Goal: Task Accomplishment & Management: Use online tool/utility

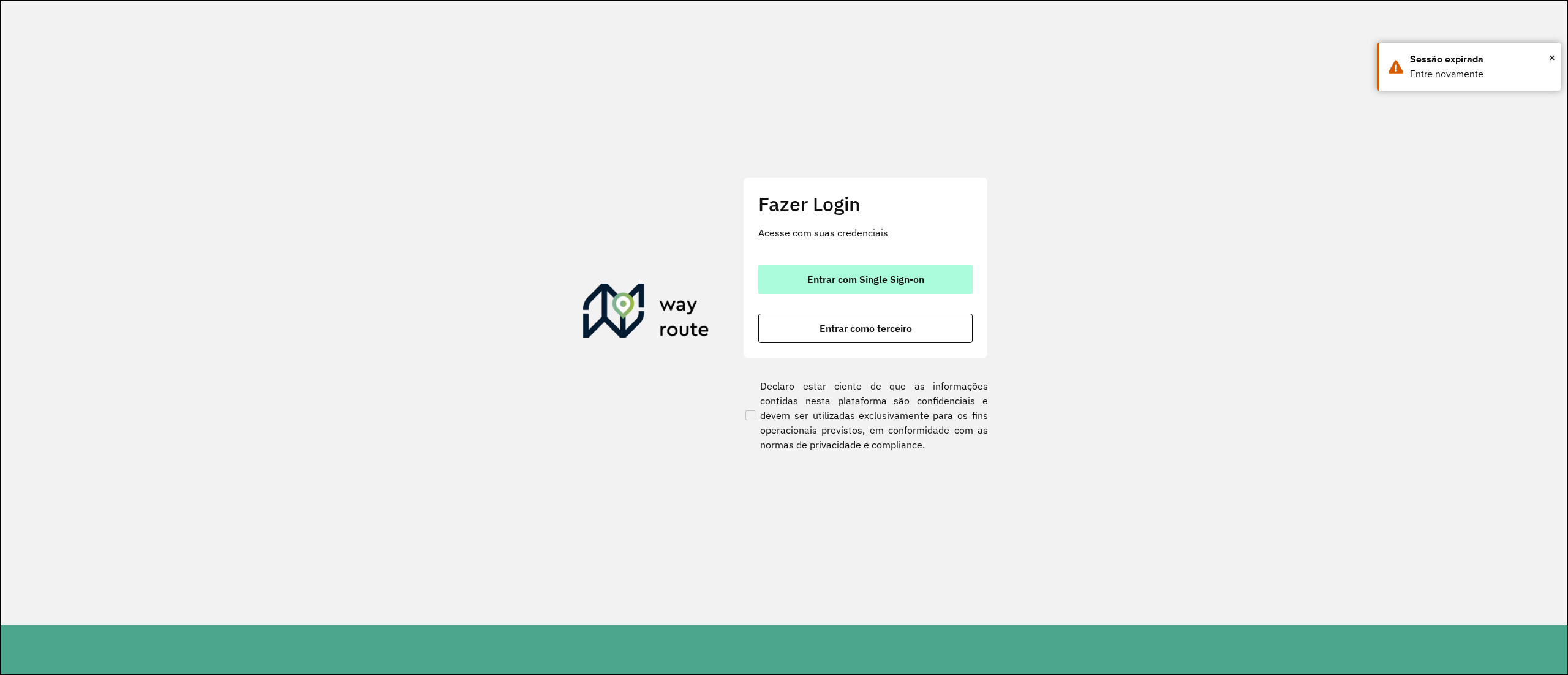
click at [849, 279] on span "Entrar com Single Sign-on" at bounding box center [866, 279] width 117 height 10
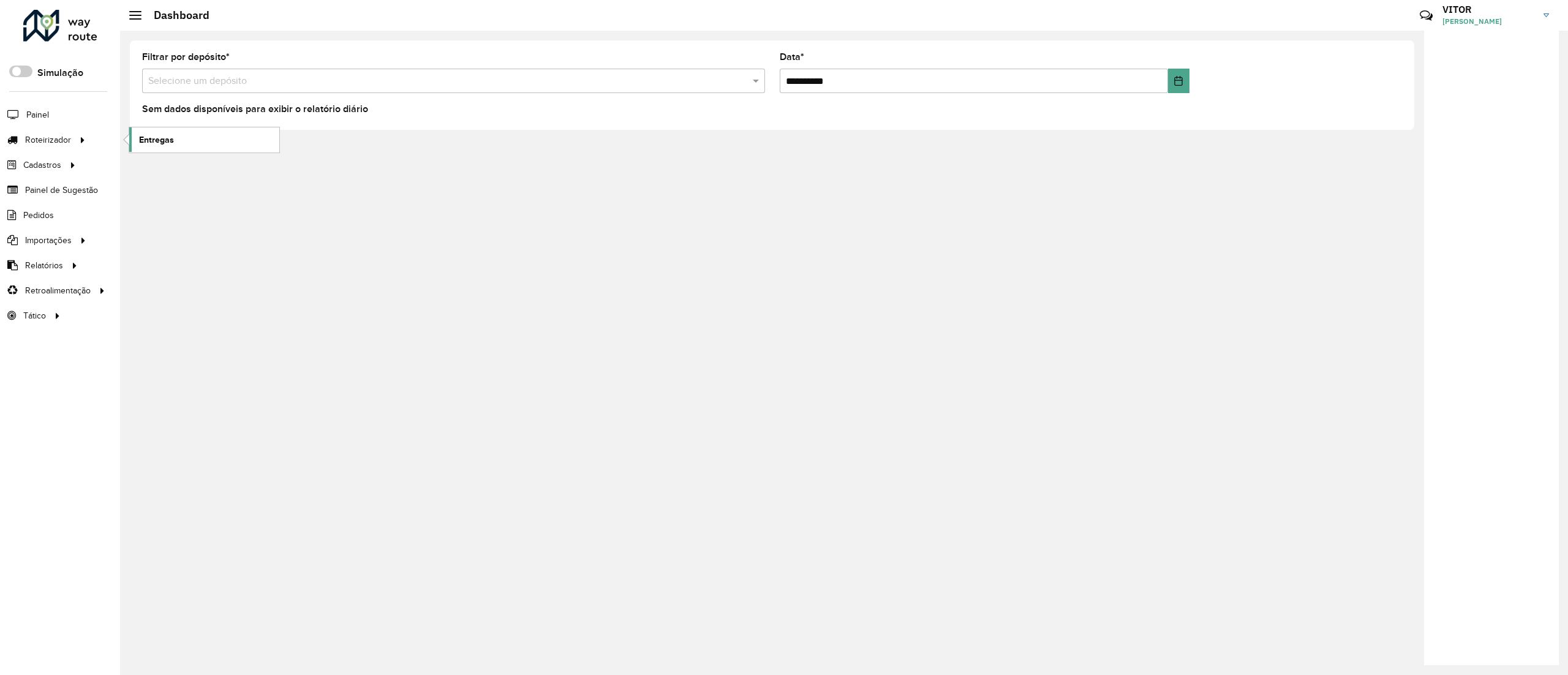
click at [219, 145] on link "Entregas" at bounding box center [204, 139] width 150 height 24
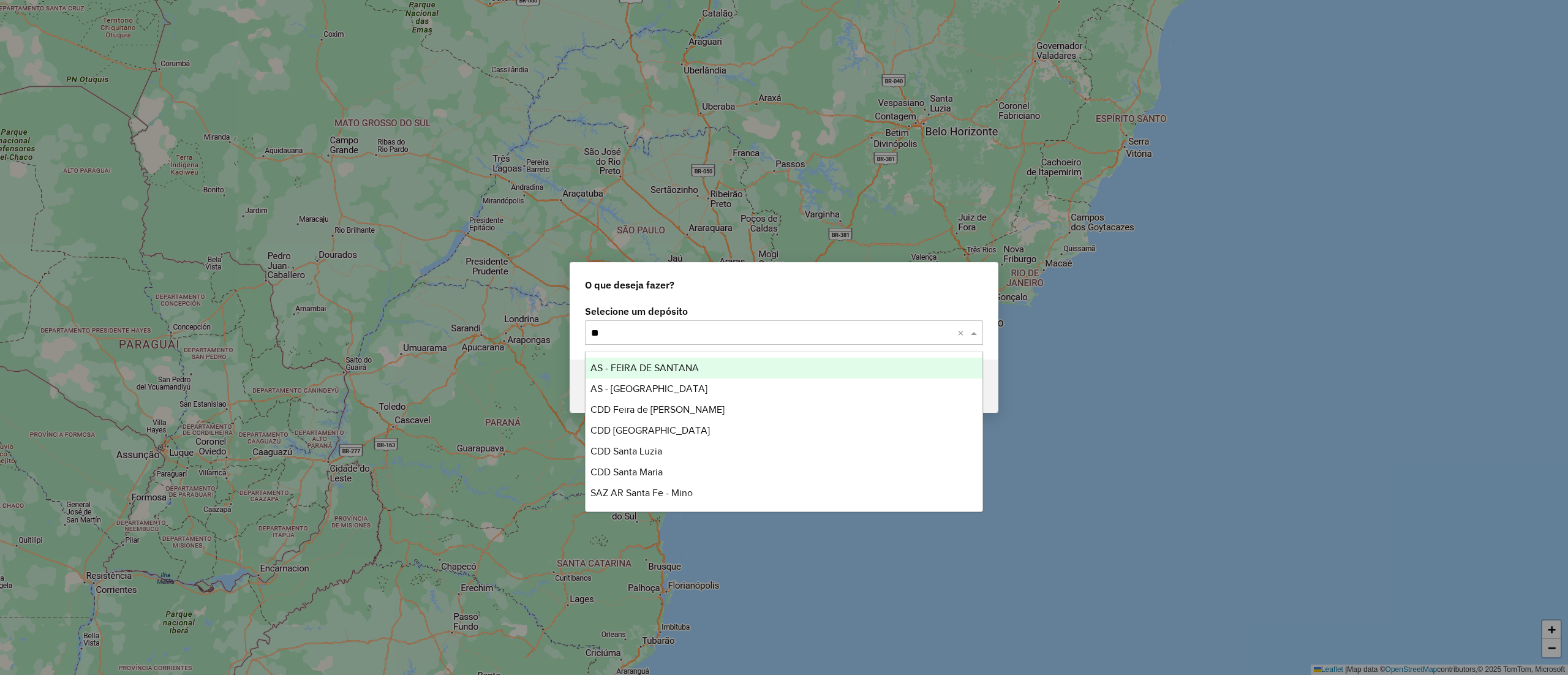
type input "*"
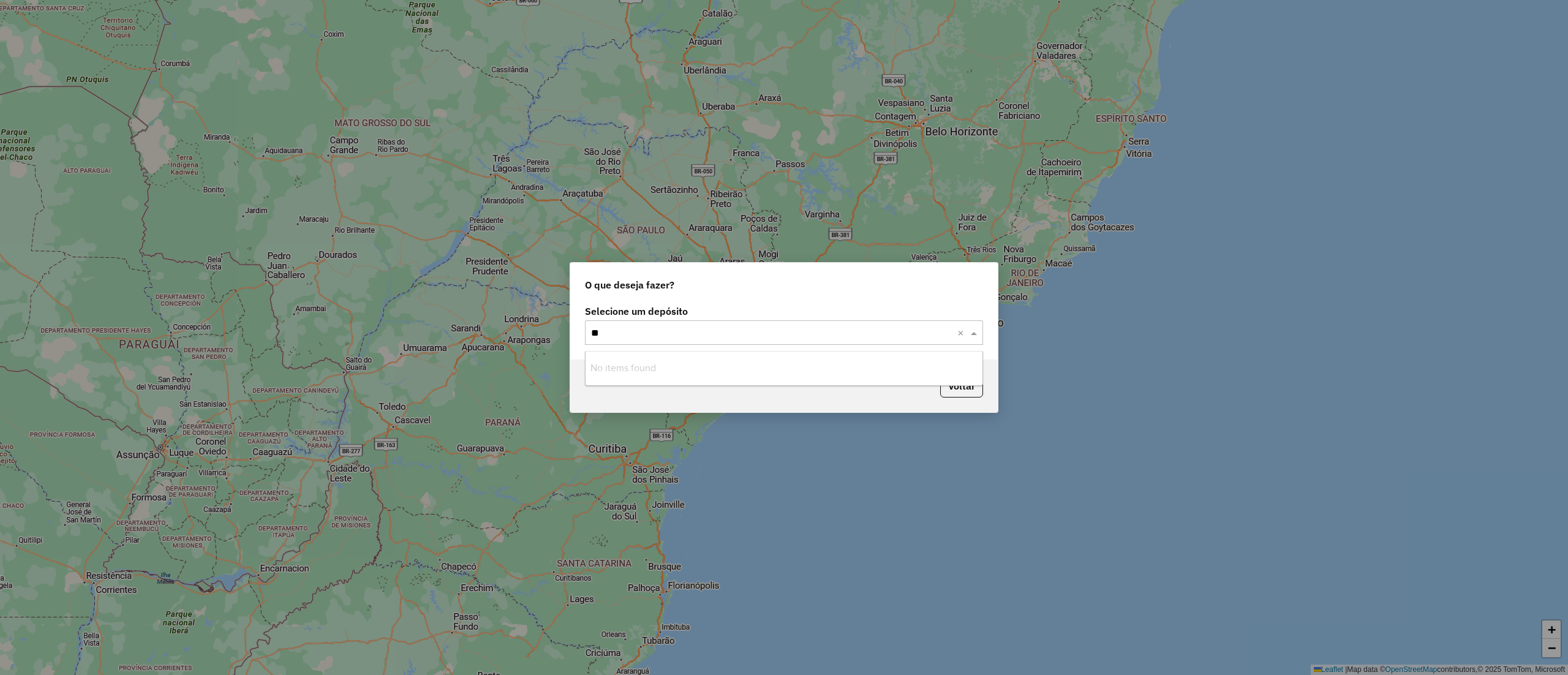
type input "*"
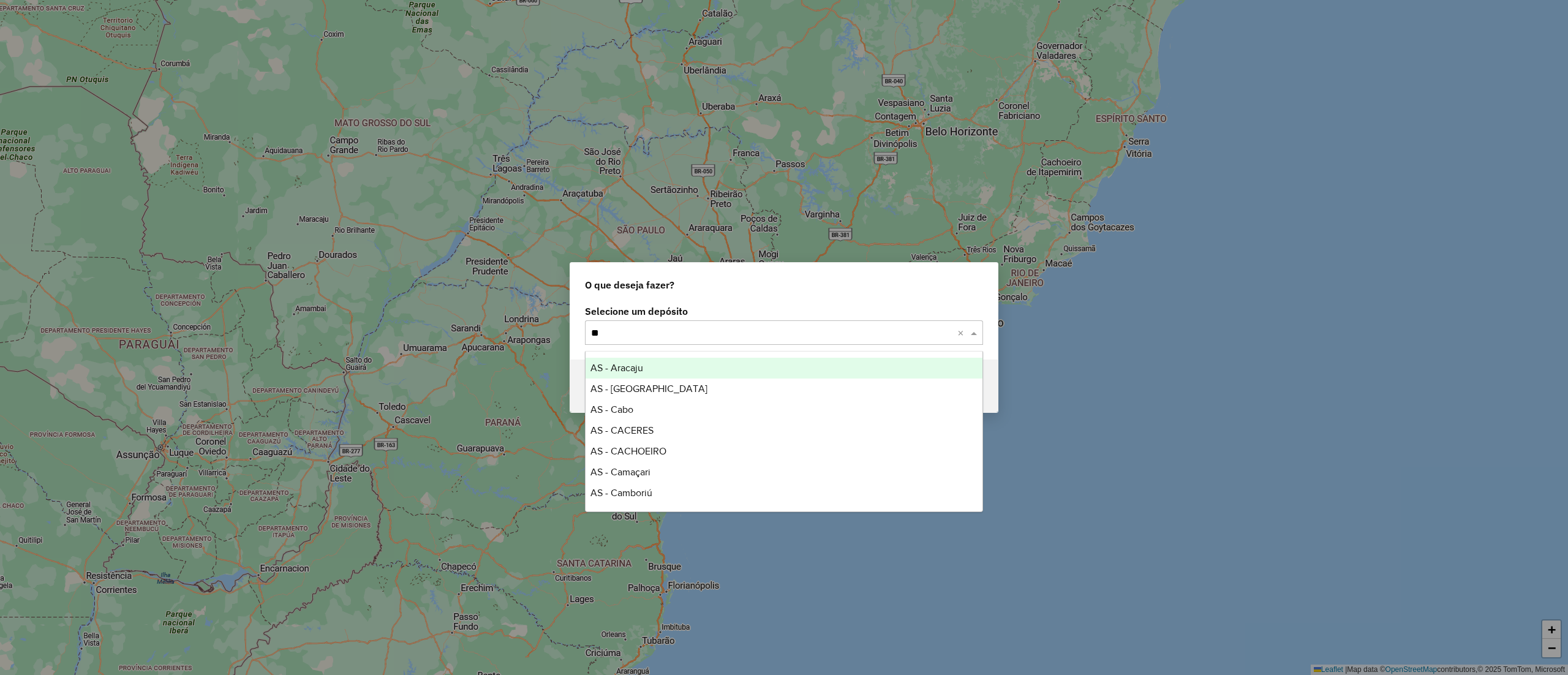
type input "***"
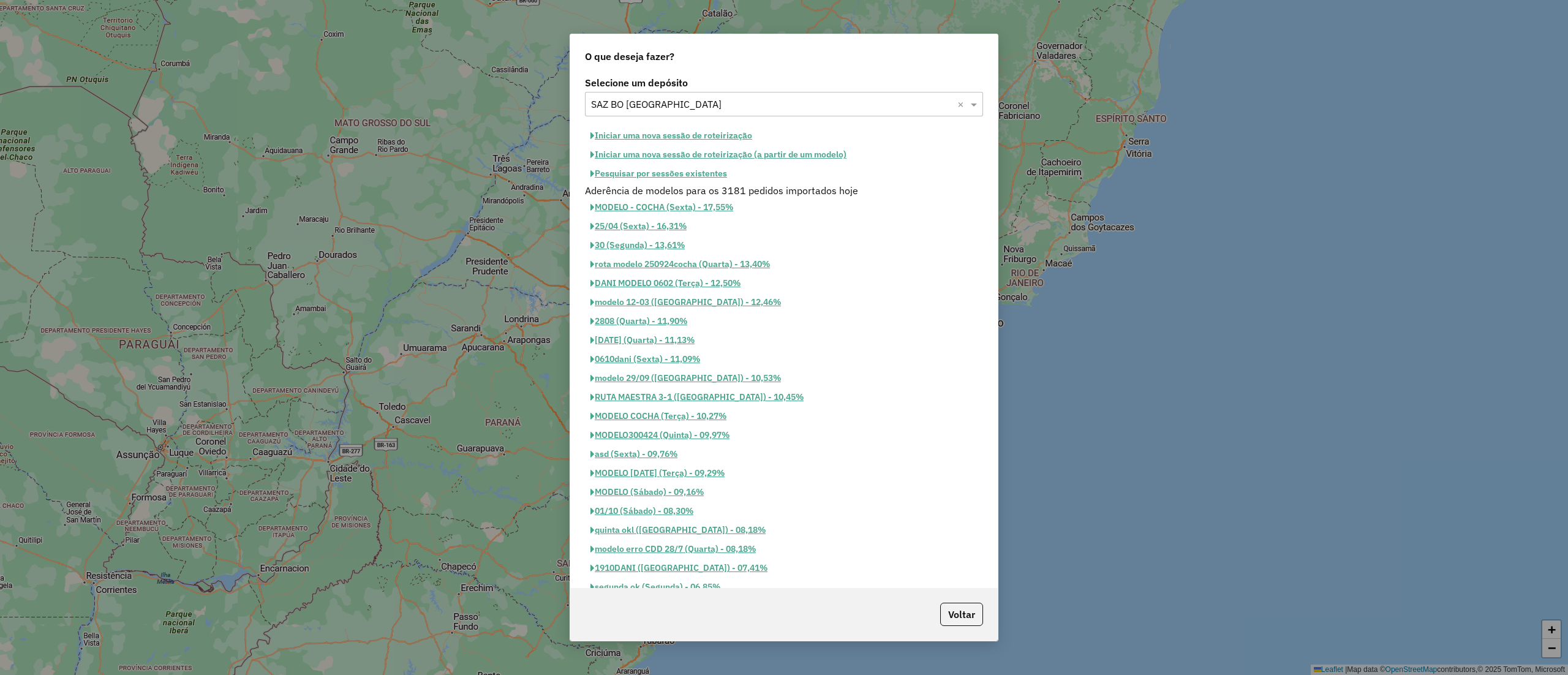
click at [663, 177] on button "Pesquisar por sessões existentes" at bounding box center [659, 173] width 147 height 19
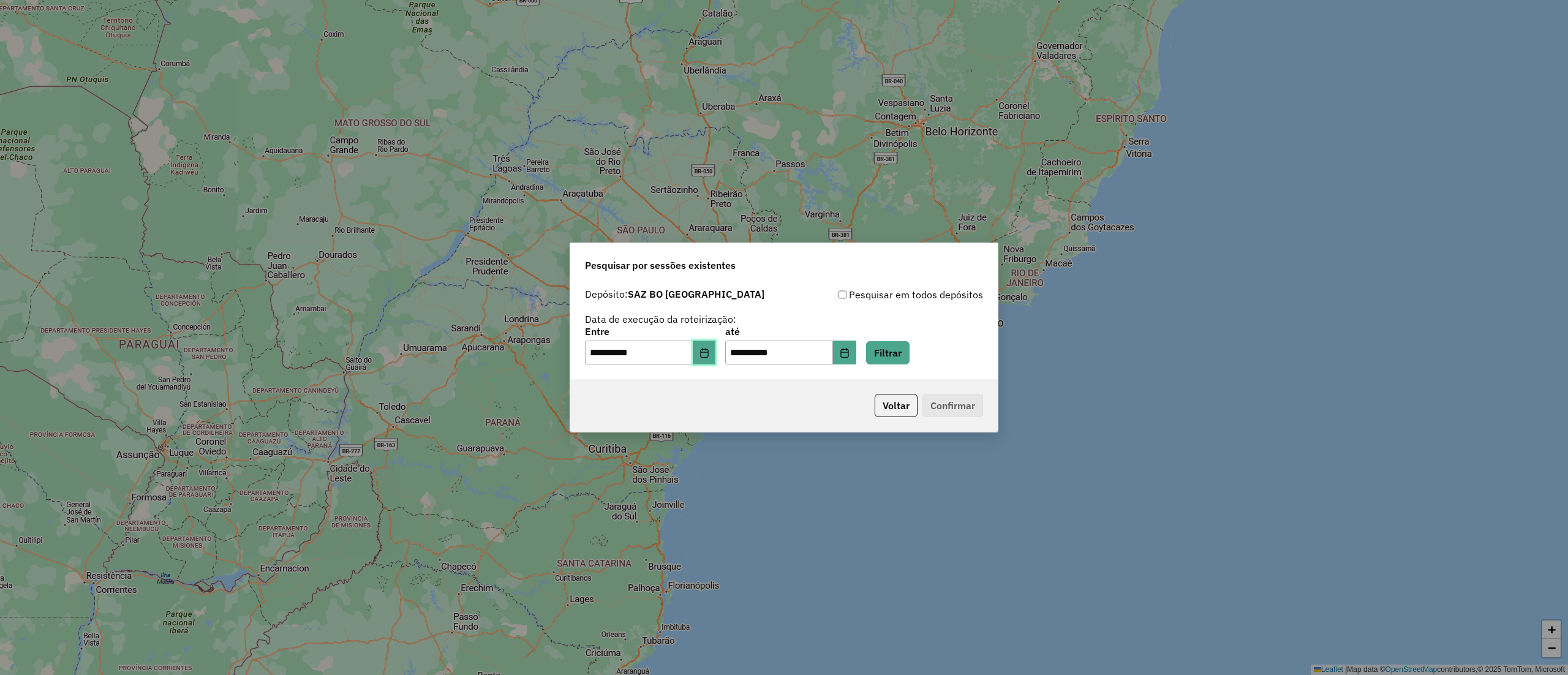
click at [710, 350] on icon "Choose Date" at bounding box center [704, 352] width 10 height 10
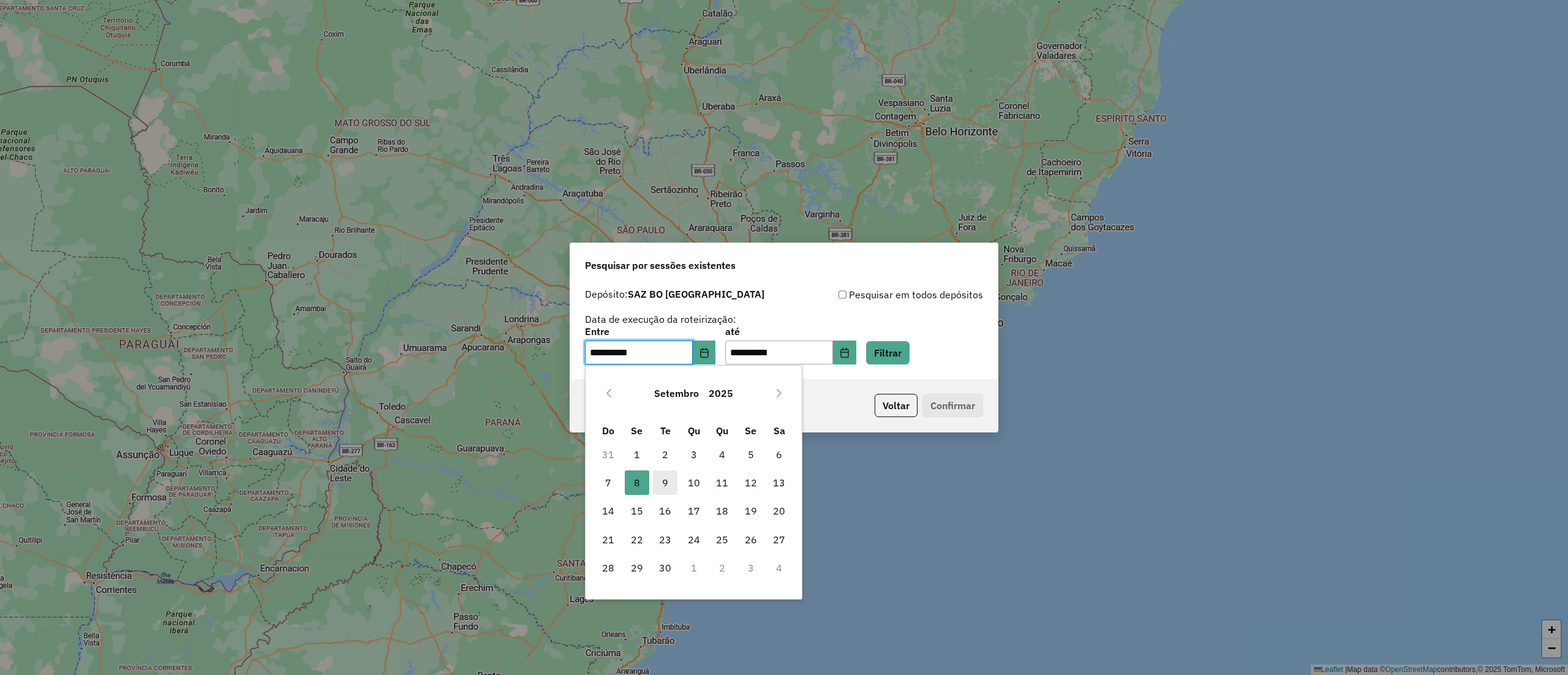
click at [674, 474] on span "9" at bounding box center [665, 483] width 24 height 24
type input "**********"
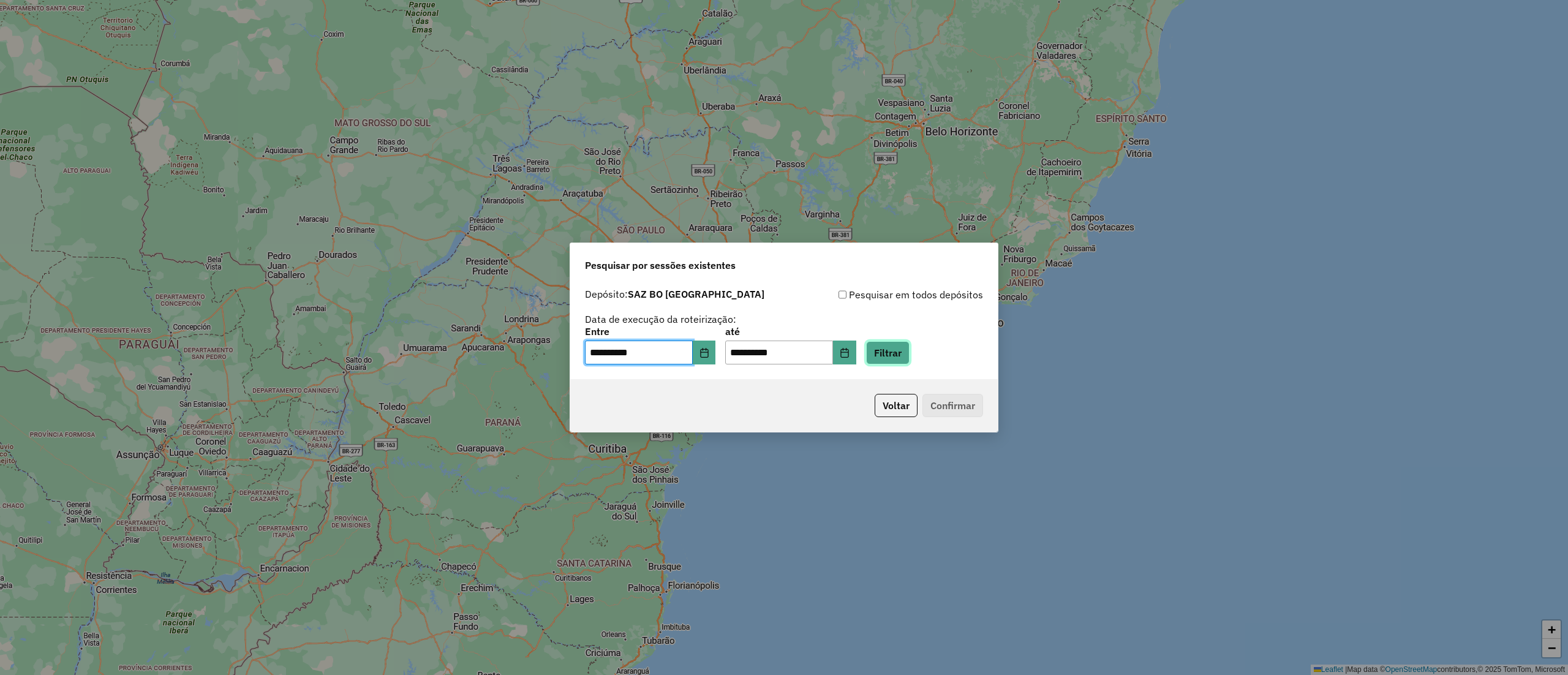
click at [909, 349] on button "Filtrar" at bounding box center [888, 353] width 43 height 24
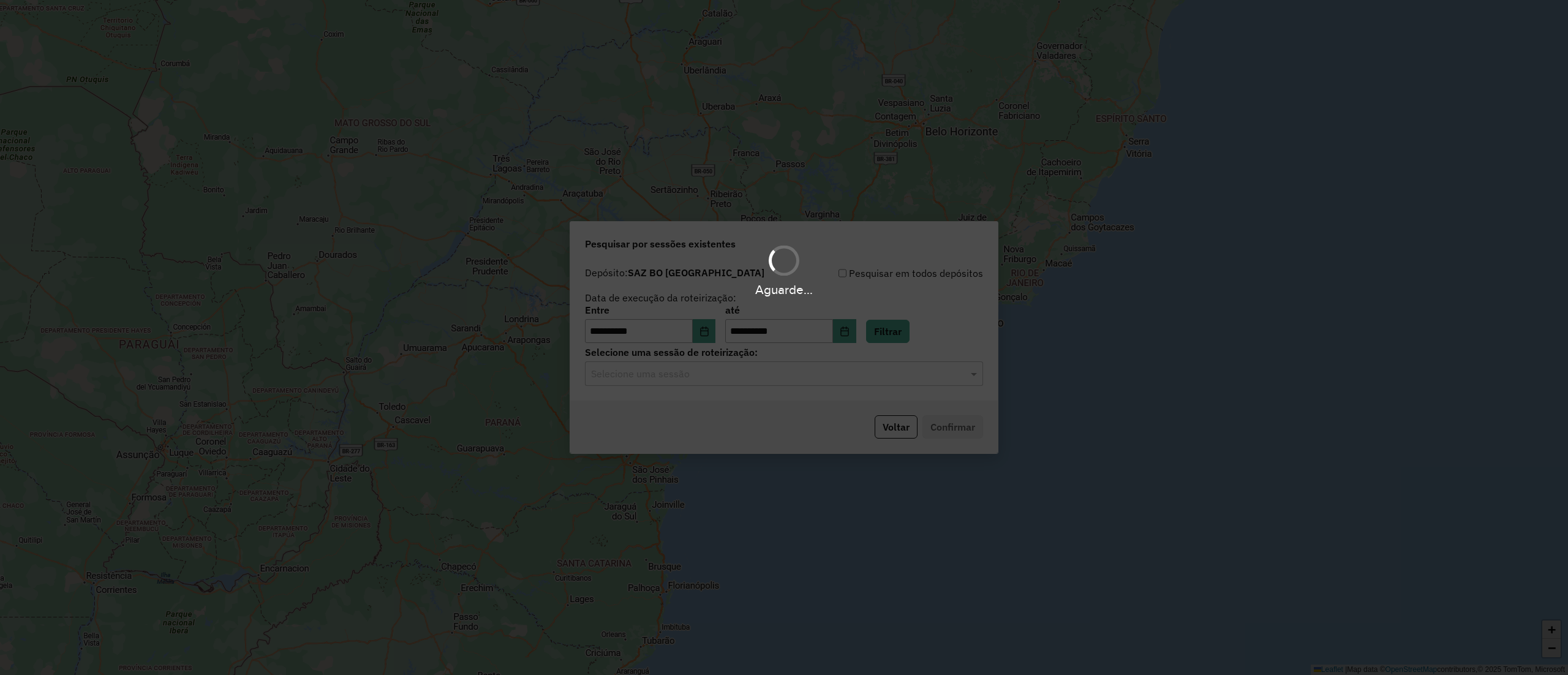
click at [726, 382] on div "Aguarde..." at bounding box center [784, 337] width 1568 height 675
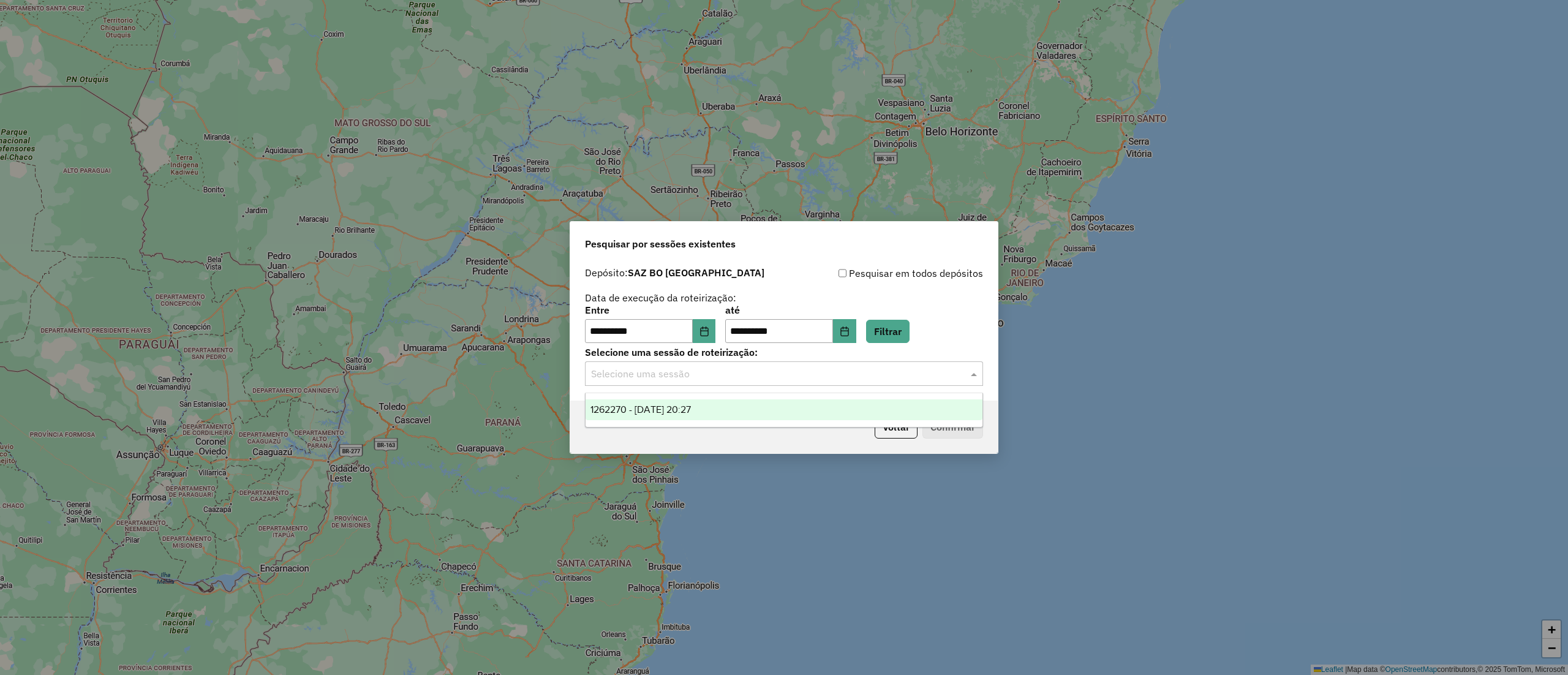
click at [726, 382] on div "Selecione uma sessão" at bounding box center [784, 373] width 398 height 24
click at [729, 399] on div "1262270 - 09/09/2025 20:27" at bounding box center [784, 410] width 396 height 21
click at [945, 429] on button "Confirmar" at bounding box center [953, 427] width 61 height 24
